Goal: Find specific page/section: Find specific page/section

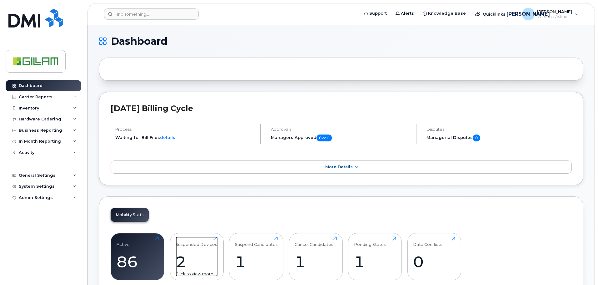
click at [187, 245] on div "Suspended Devices" at bounding box center [197, 241] width 42 height 10
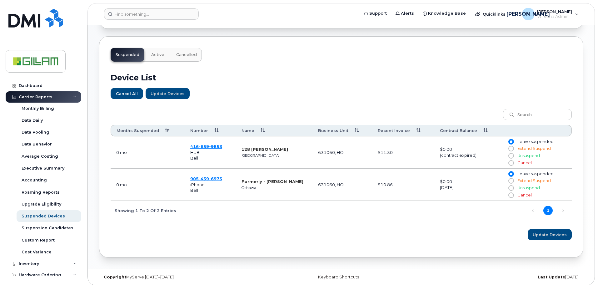
scroll to position [183, 0]
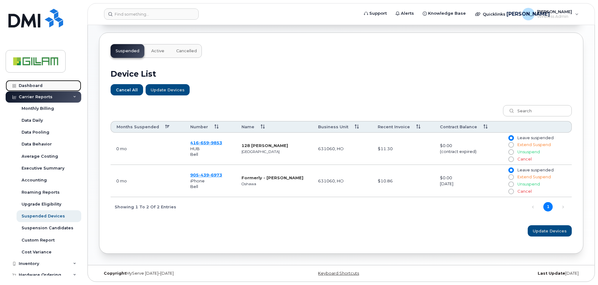
click at [27, 86] on div "Dashboard" at bounding box center [31, 85] width 24 height 5
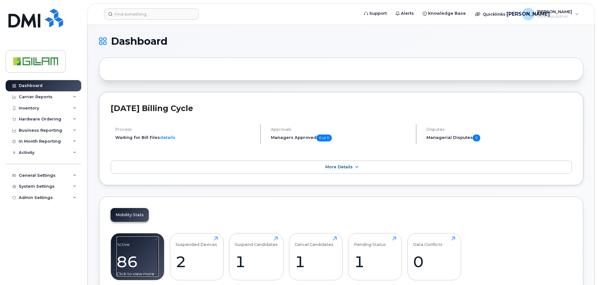
click at [124, 248] on div "Active 86 Click to view more" at bounding box center [138, 256] width 42 height 40
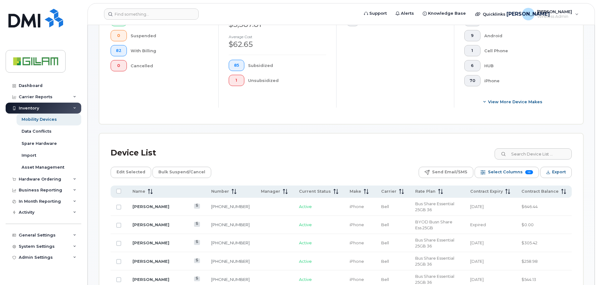
scroll to position [312, 0]
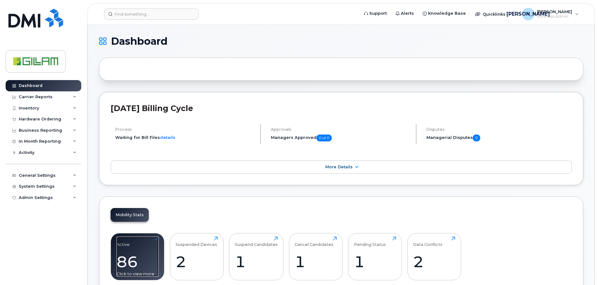
click at [141, 248] on div "Active 86 Click to view more" at bounding box center [138, 256] width 42 height 40
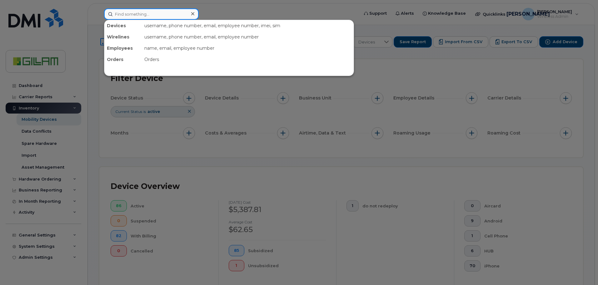
click at [139, 16] on input at bounding box center [151, 13] width 95 height 11
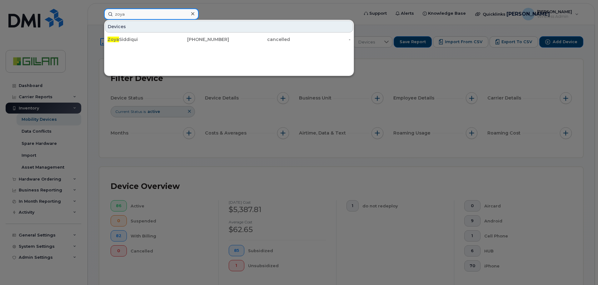
drag, startPoint x: 100, startPoint y: 15, endPoint x: 52, endPoint y: 7, distance: 49.1
click at [99, 8] on div "zoya Devices Zoya Siddiqui 437-427-8442 cancelled -" at bounding box center [229, 13] width 261 height 11
type input "ang"
